Goal: Find specific page/section: Find specific page/section

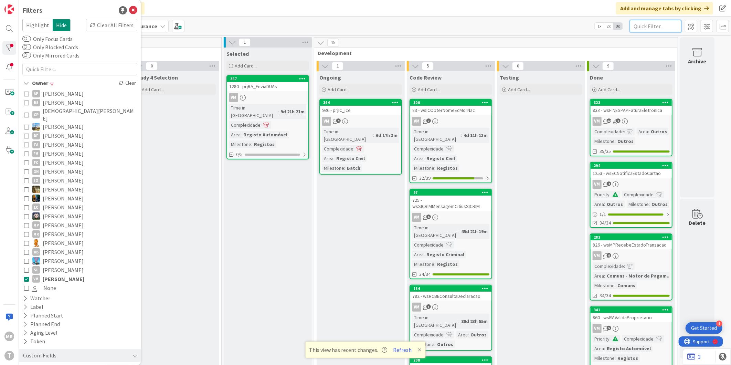
click at [658, 28] on input "text" at bounding box center [656, 26] width 52 height 12
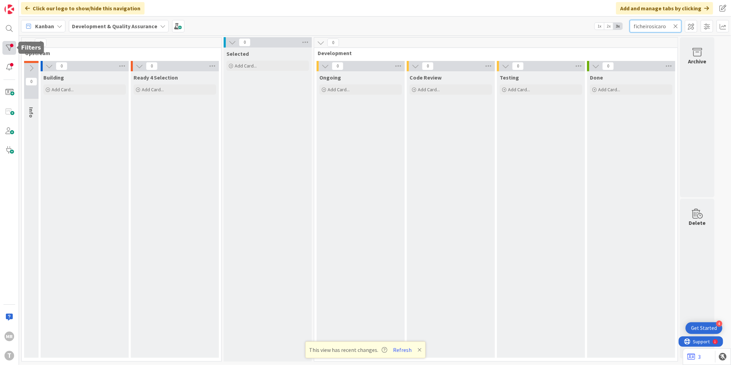
type input "ficheirosicaro"
click at [11, 43] on div at bounding box center [9, 48] width 14 height 14
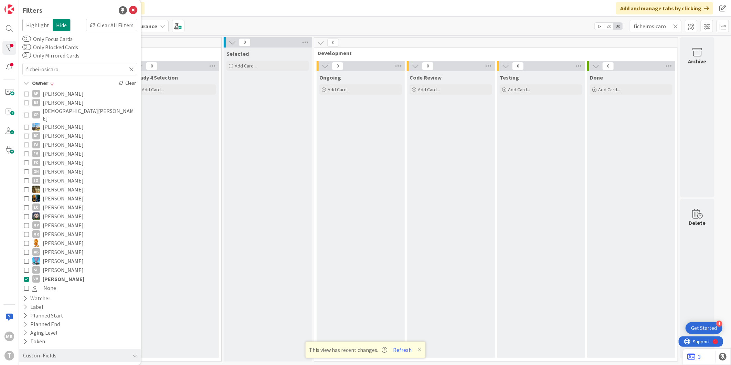
click at [57, 274] on span "[PERSON_NAME]" at bounding box center [64, 278] width 42 height 9
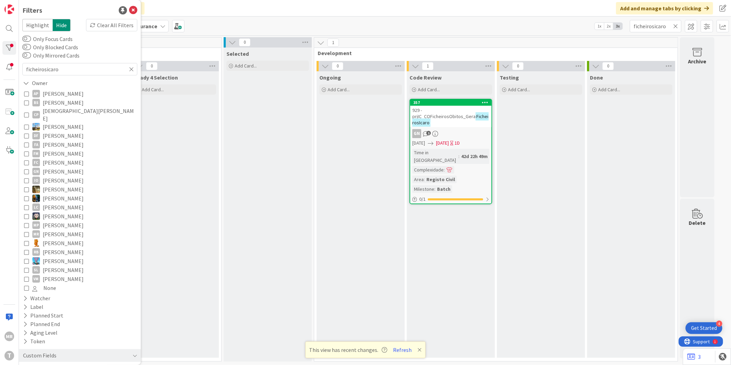
click at [418, 350] on icon at bounding box center [420, 350] width 4 height 6
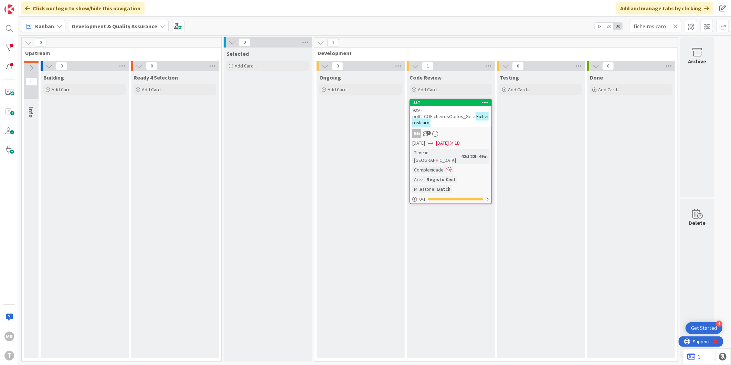
click at [677, 26] on icon at bounding box center [675, 26] width 5 height 6
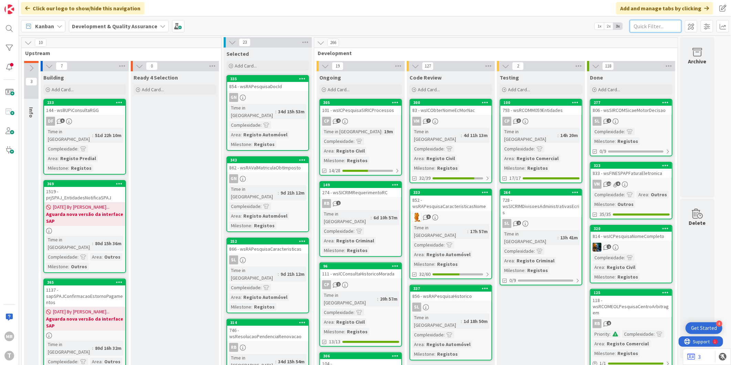
click at [644, 22] on input "text" at bounding box center [656, 26] width 52 height 12
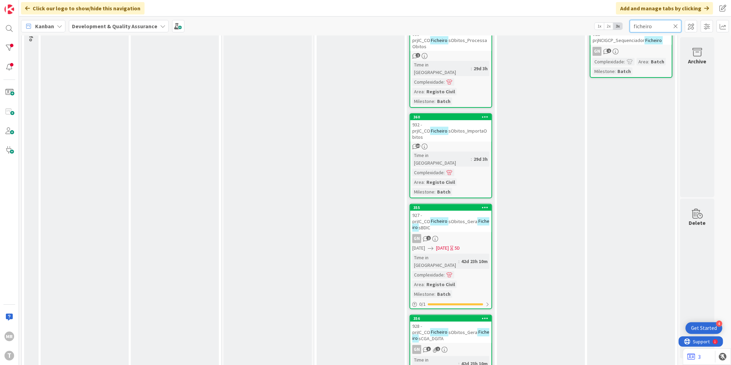
scroll to position [76, 0]
type input "ficheiro"
click at [443, 204] on div "355" at bounding box center [450, 207] width 81 height 6
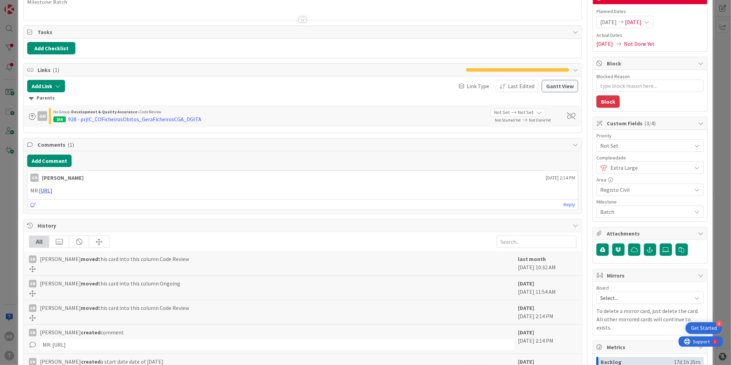
scroll to position [190, 0]
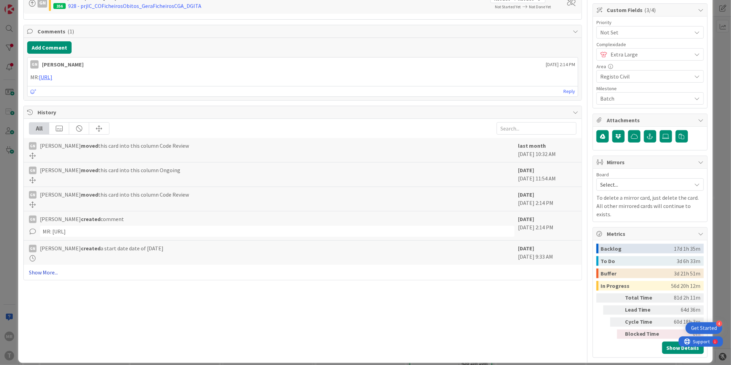
click at [41, 274] on link "Show More..." at bounding box center [303, 272] width 548 height 8
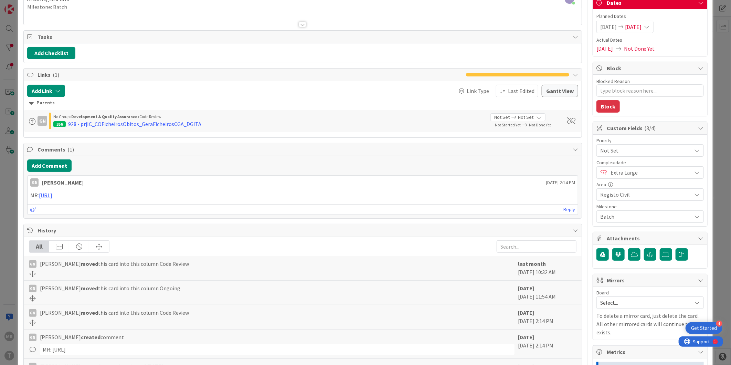
scroll to position [0, 0]
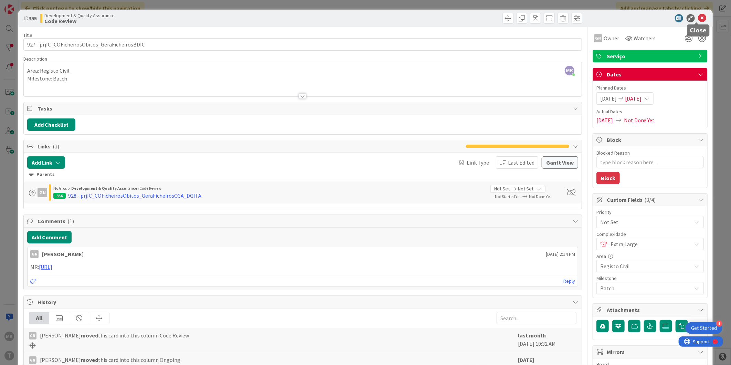
click at [698, 18] on icon at bounding box center [702, 18] width 8 height 8
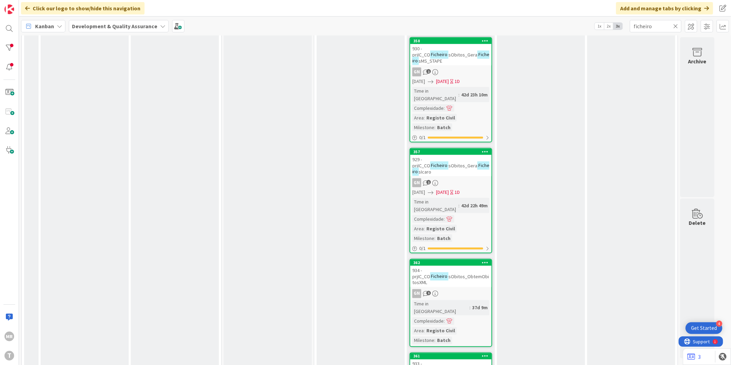
scroll to position [580, 0]
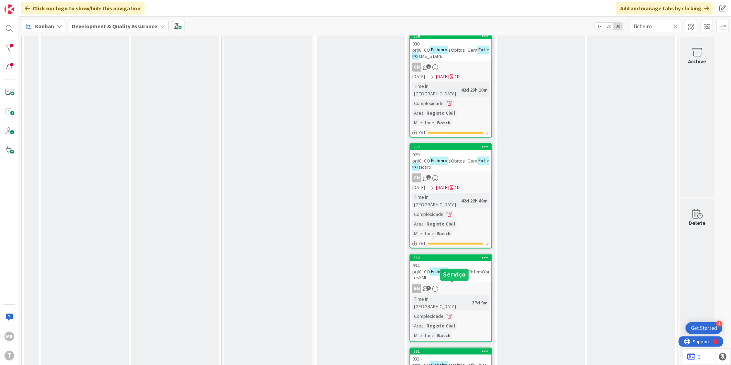
click at [436, 349] on div "361" at bounding box center [452, 351] width 78 height 5
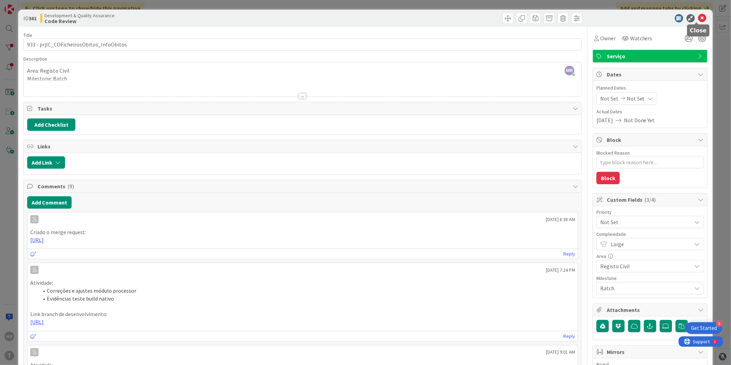
click at [698, 19] on icon at bounding box center [702, 18] width 8 height 8
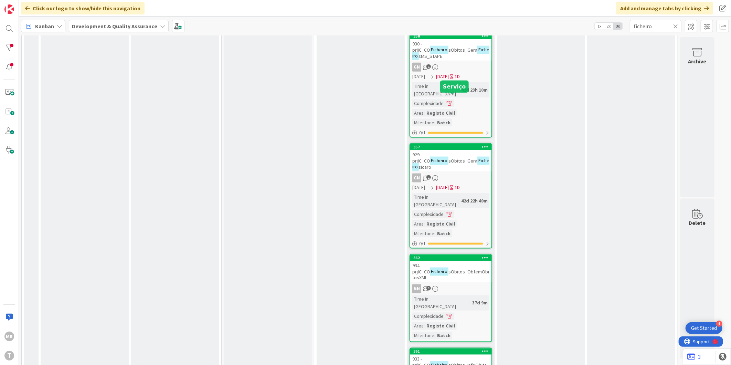
click at [440, 145] on div "357" at bounding box center [452, 147] width 78 height 5
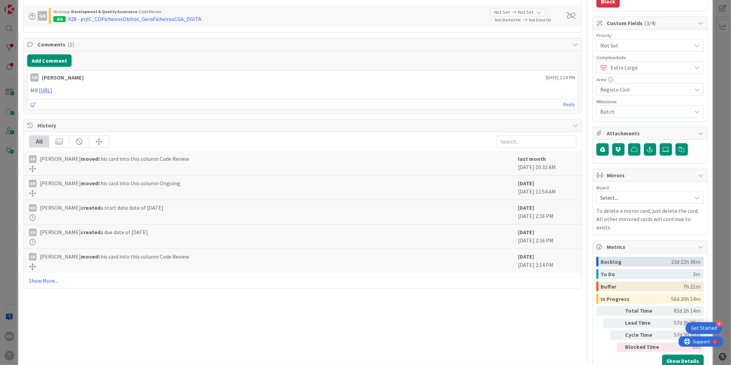
scroll to position [190, 0]
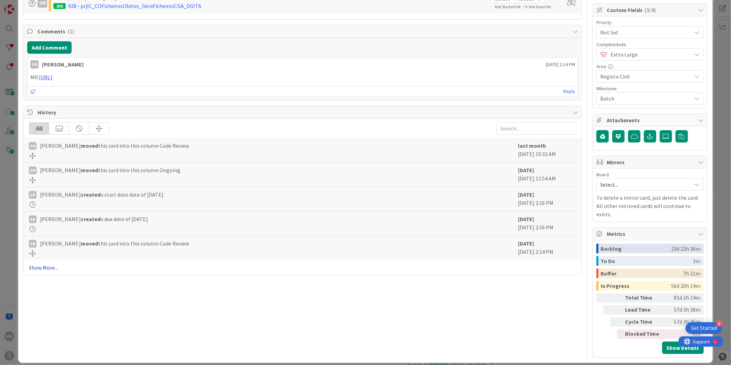
click at [38, 271] on link "Show More..." at bounding box center [303, 267] width 548 height 8
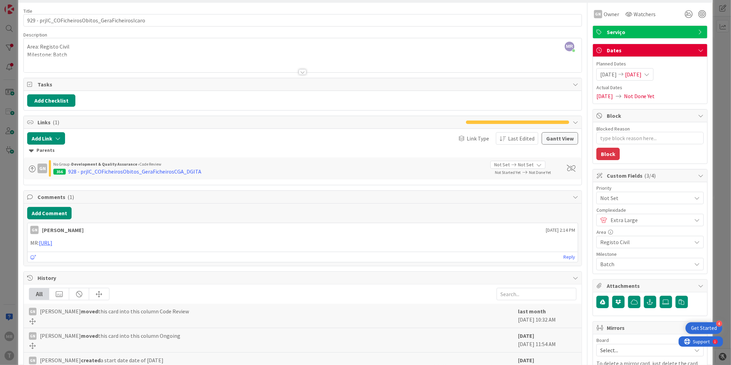
scroll to position [0, 0]
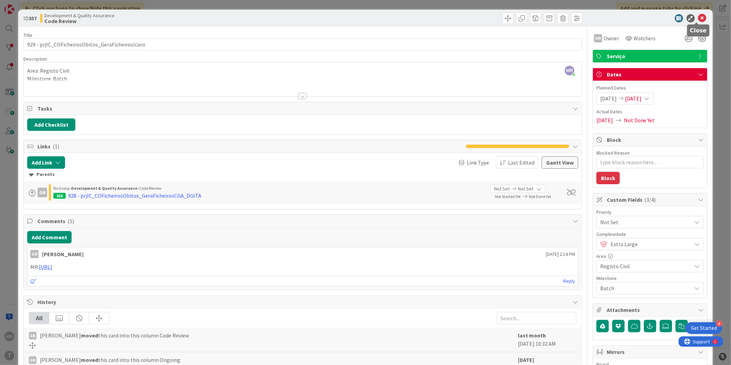
click at [700, 18] on icon at bounding box center [702, 18] width 8 height 8
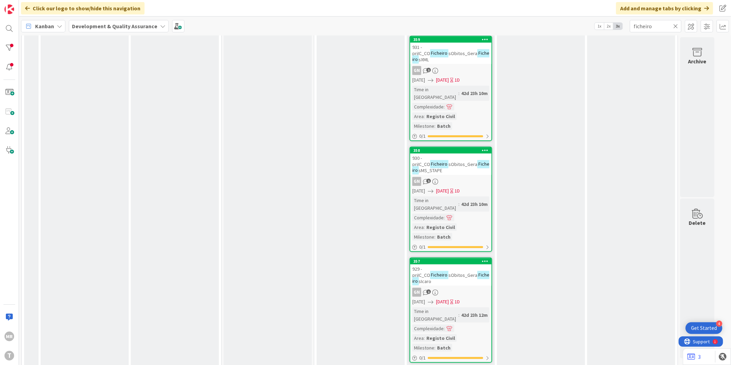
scroll to position [465, 0]
click at [453, 148] on div "358" at bounding box center [452, 150] width 78 height 5
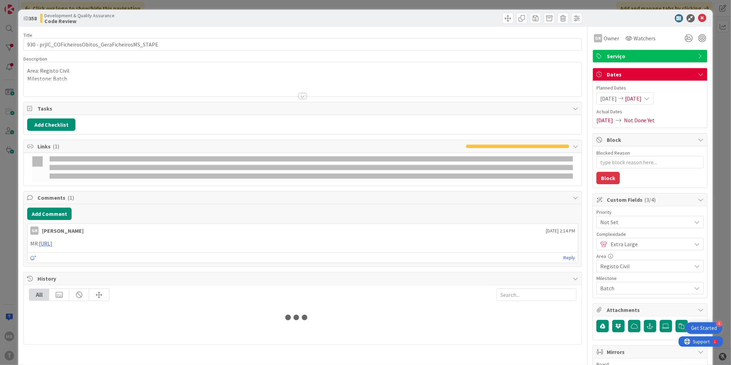
type textarea "x"
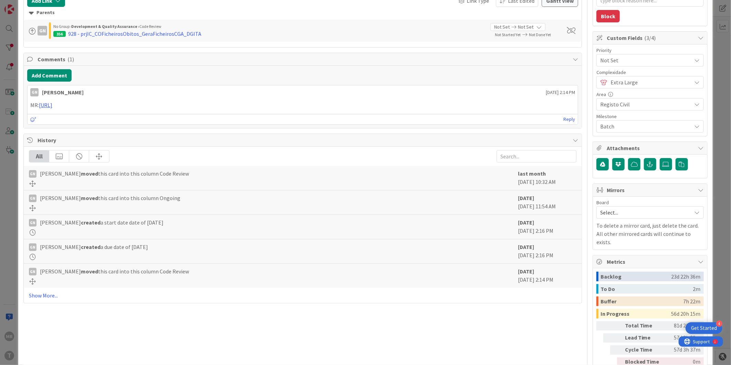
scroll to position [190, 0]
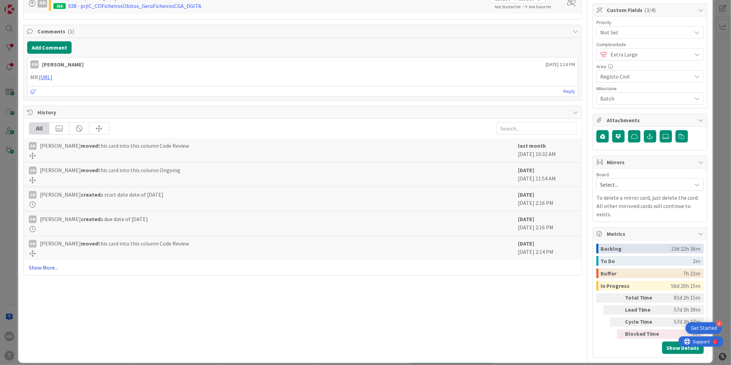
click at [40, 266] on link "Show More..." at bounding box center [303, 267] width 548 height 8
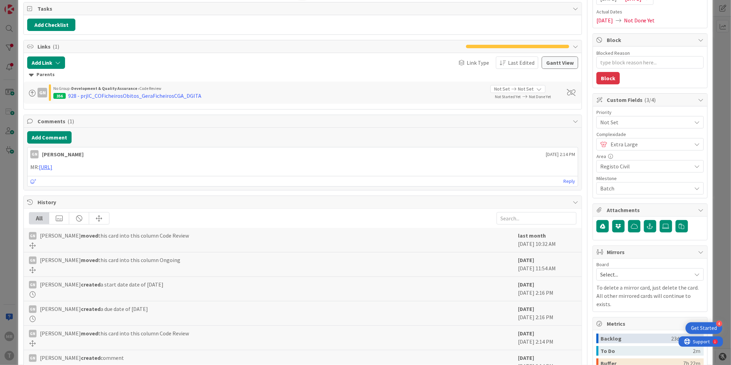
scroll to position [0, 0]
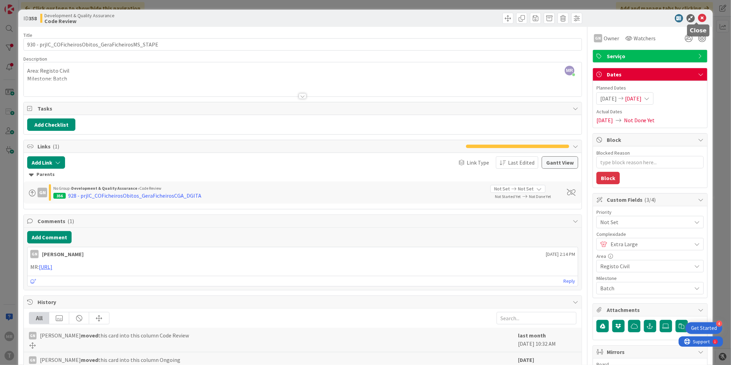
click at [698, 20] on icon at bounding box center [702, 18] width 8 height 8
